Goal: Task Accomplishment & Management: Manage account settings

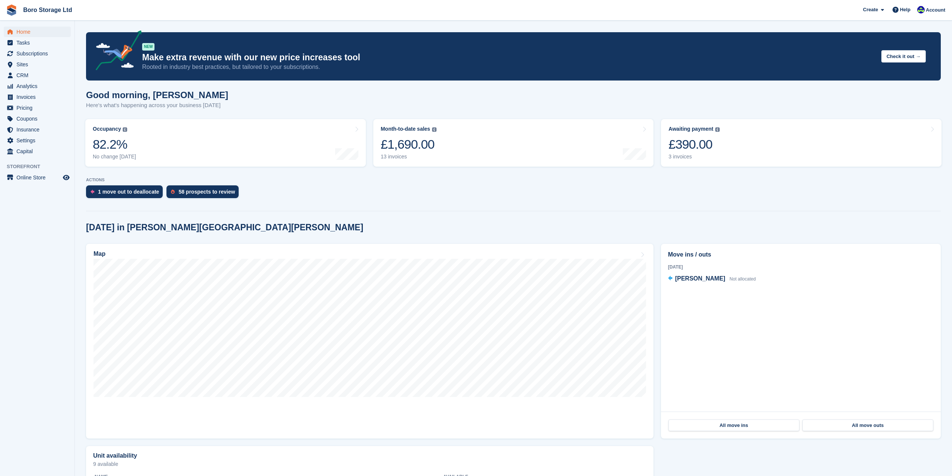
click at [829, 113] on div "Good morning, [PERSON_NAME] Here's what's happening across your business [DATE]" at bounding box center [513, 104] width 855 height 29
click at [38, 11] on link "Boro Storage Ltd" at bounding box center [47, 10] width 55 height 12
click at [687, 157] on div "3 invoices" at bounding box center [694, 156] width 51 height 6
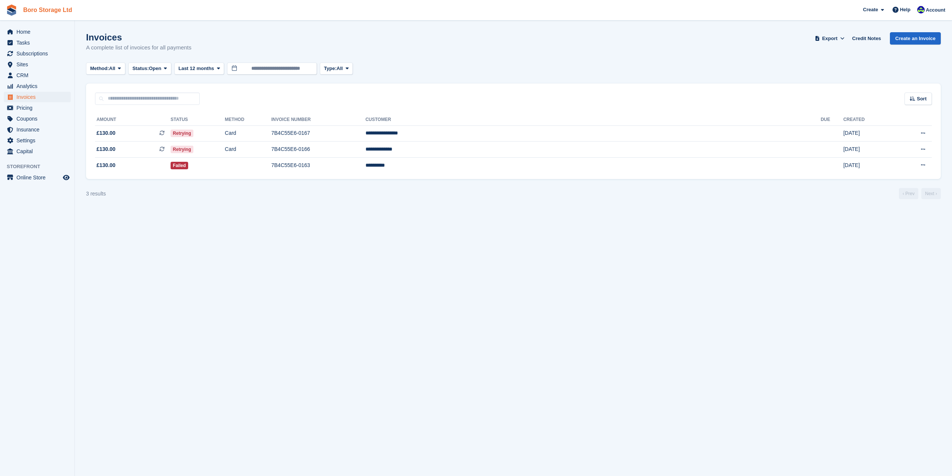
click at [32, 10] on link "Boro Storage Ltd" at bounding box center [47, 10] width 55 height 12
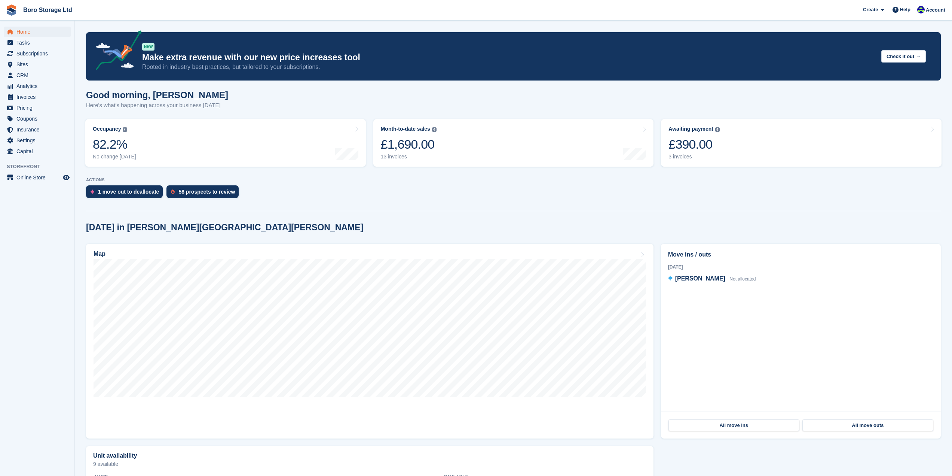
click at [777, 104] on div "Good morning, Tobie Here's what's happening across your business today" at bounding box center [513, 104] width 855 height 29
